Goal: Task Accomplishment & Management: Manage account settings

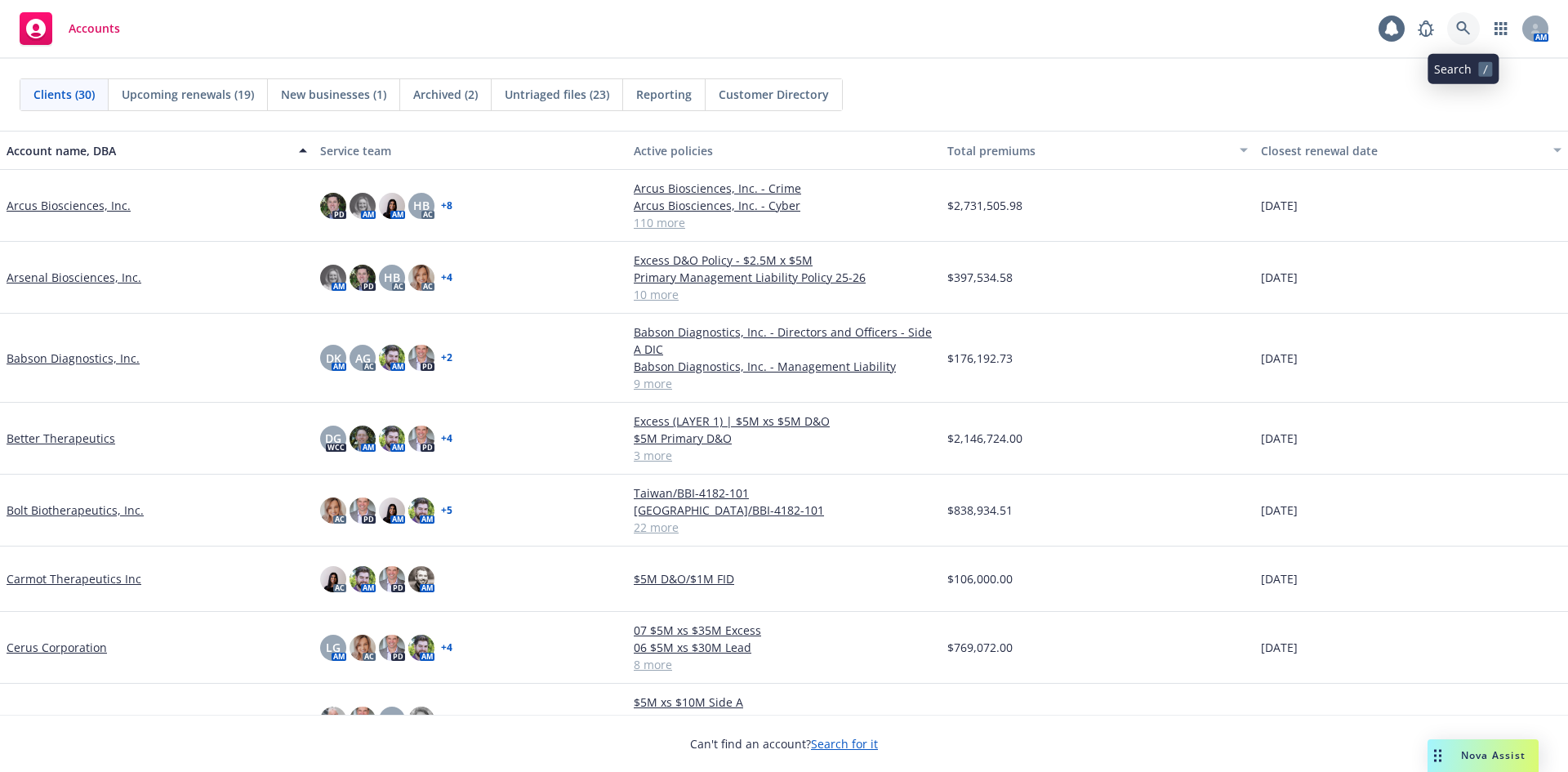
click at [1467, 33] on icon at bounding box center [1463, 28] width 15 height 15
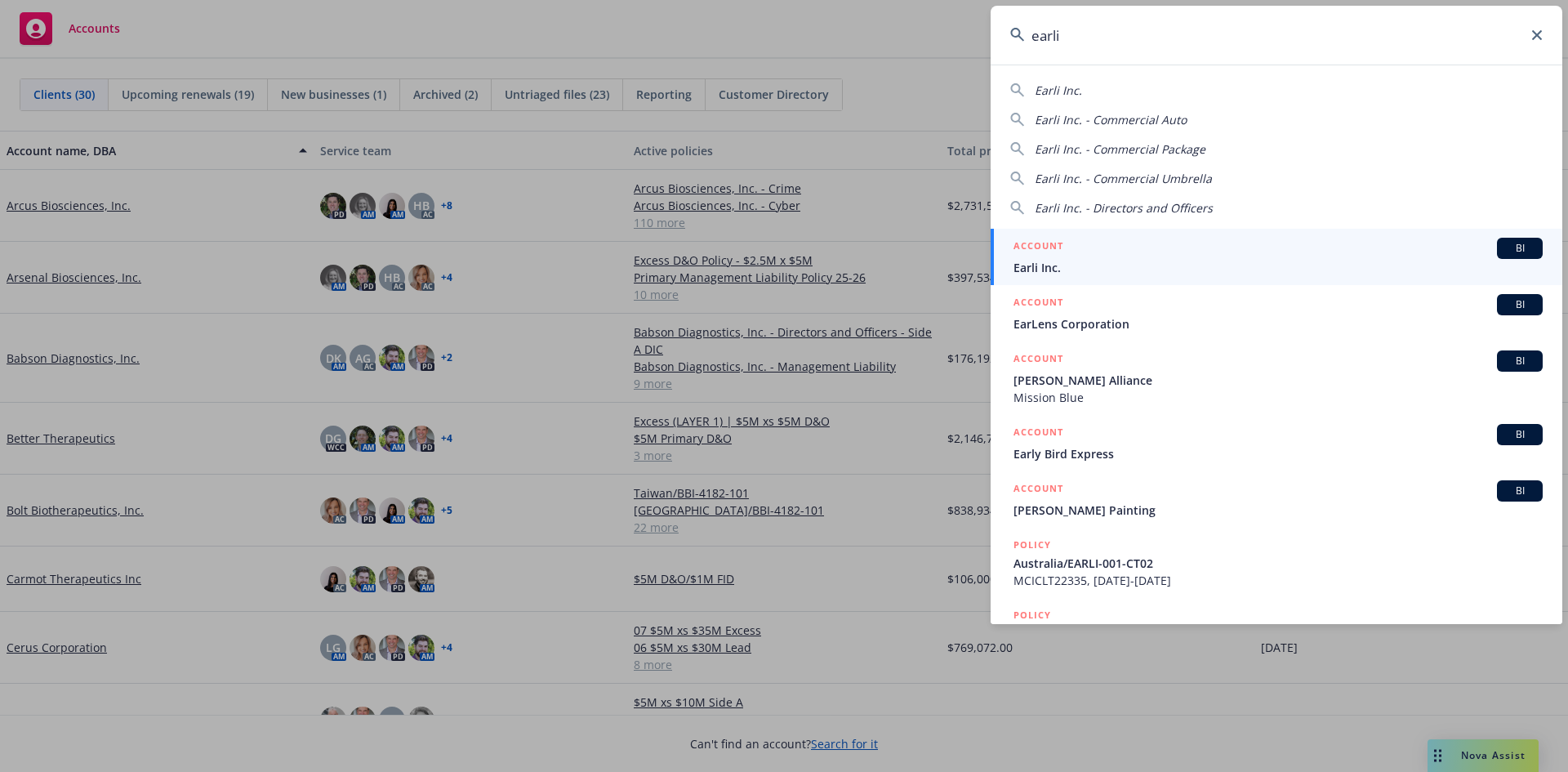
type input "earli"
click at [1107, 260] on span "Earli Inc." at bounding box center [1279, 267] width 530 height 17
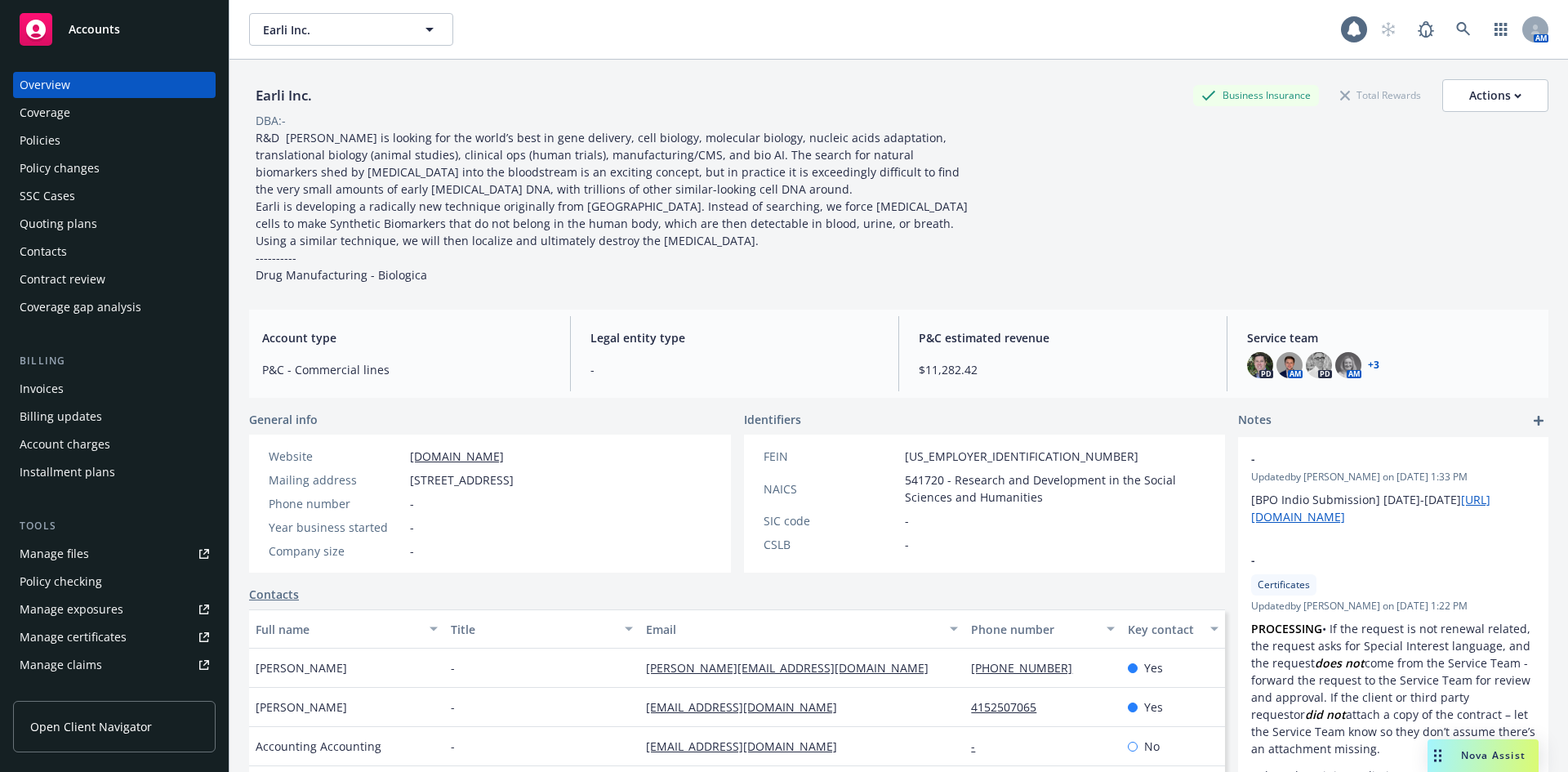
click at [1368, 367] on link "+ 3" at bounding box center [1374, 364] width 11 height 10
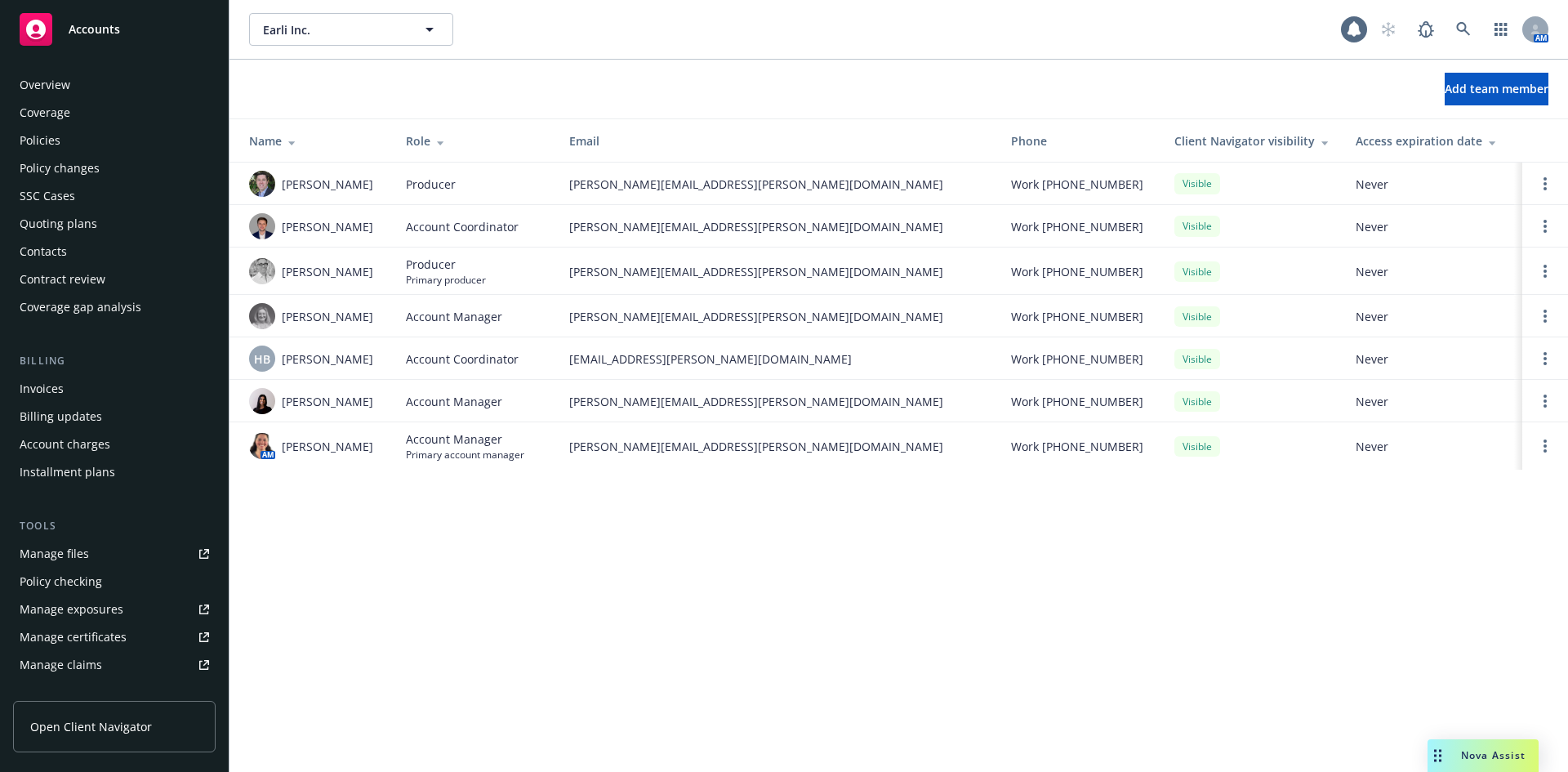
scroll to position [348, 0]
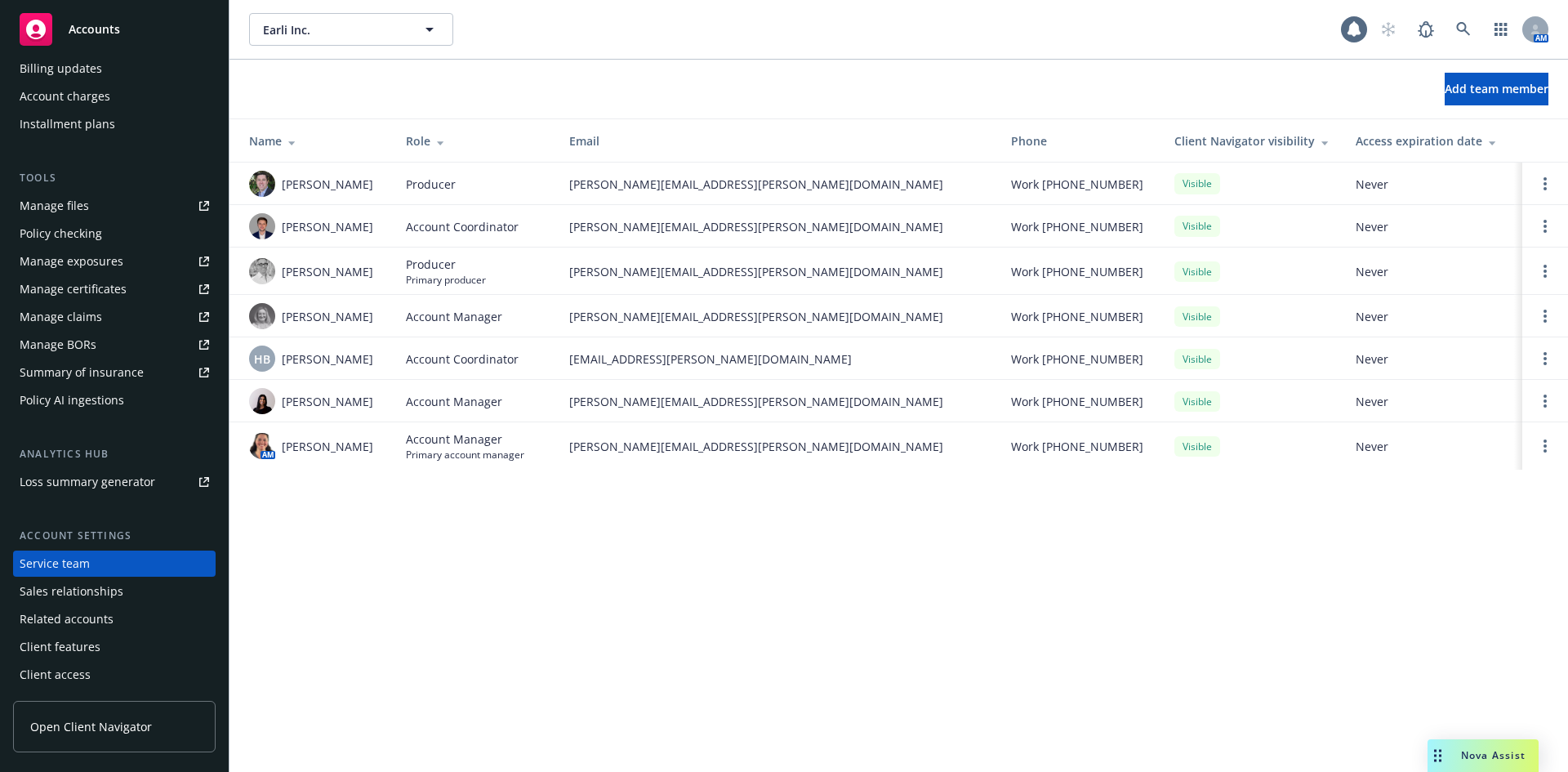
click at [57, 21] on div "Accounts" at bounding box center [114, 29] width 189 height 33
